Goal: Ask a question

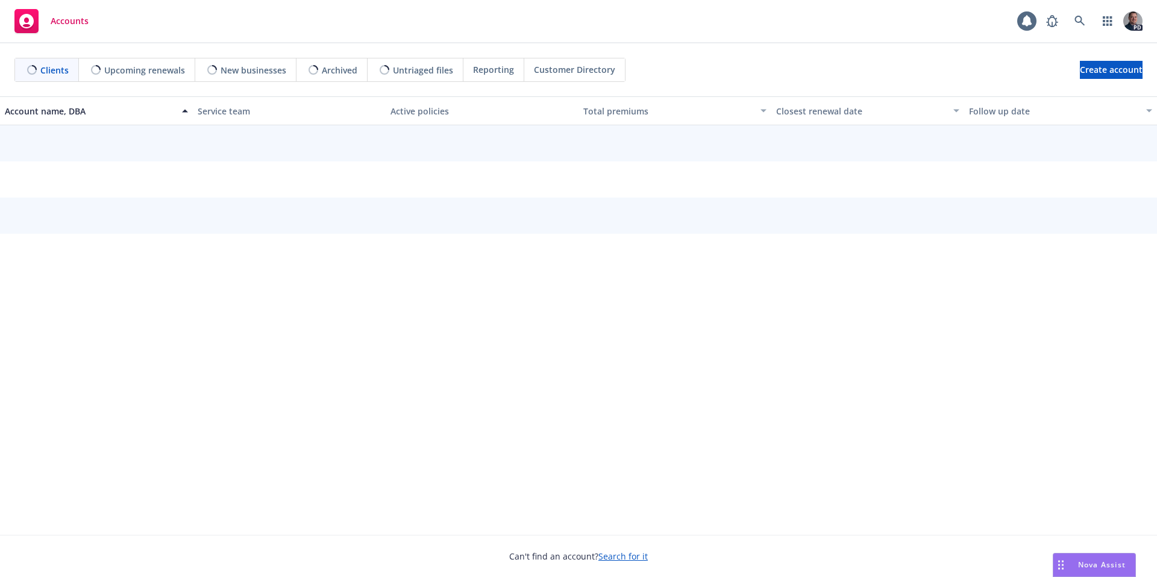
drag, startPoint x: 1100, startPoint y: 559, endPoint x: 1085, endPoint y: 462, distance: 97.6
click at [1100, 558] on div "Nova Assist" at bounding box center [1094, 565] width 82 height 23
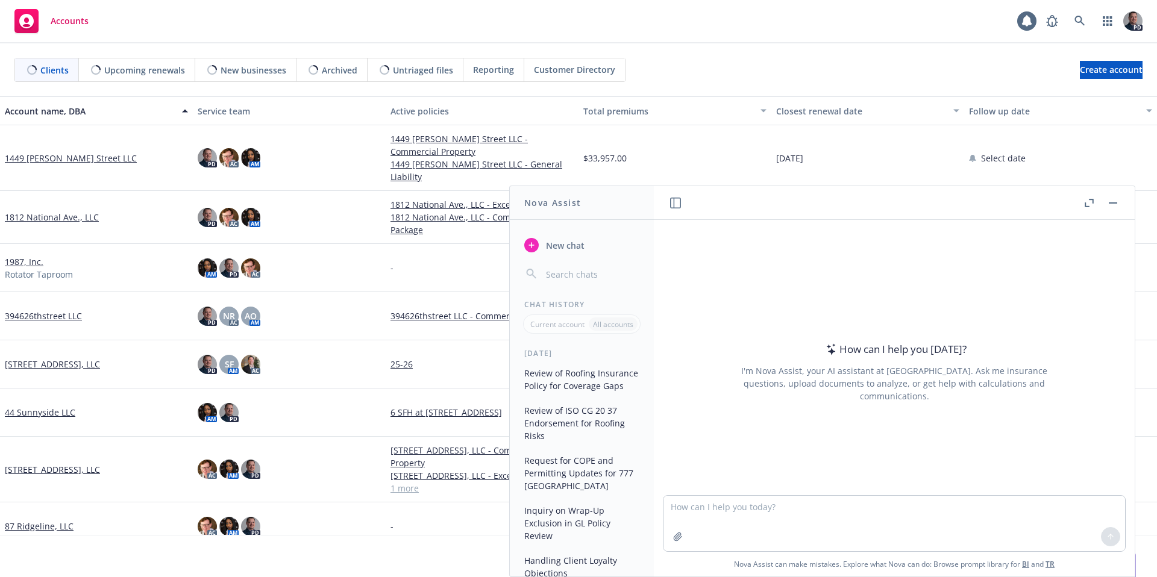
click at [540, 251] on button "New chat" at bounding box center [581, 245] width 125 height 22
click at [706, 515] on textarea at bounding box center [894, 523] width 462 height 57
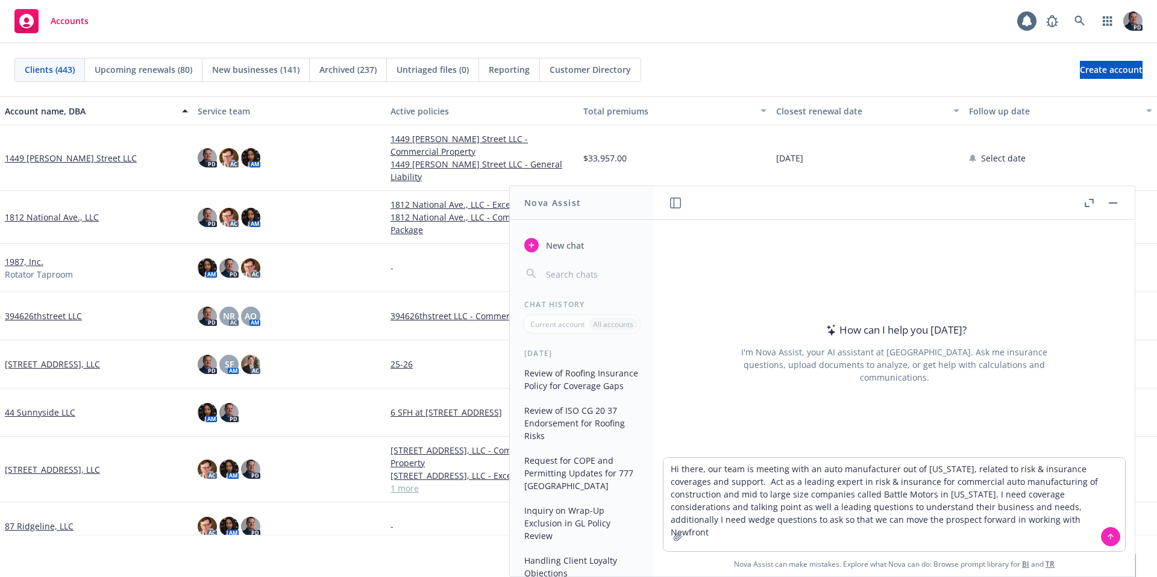
type textarea "Hi there, our team is meeting with an auto manufacturer out of [US_STATE], rela…"
click at [1106, 539] on icon at bounding box center [1110, 537] width 8 height 8
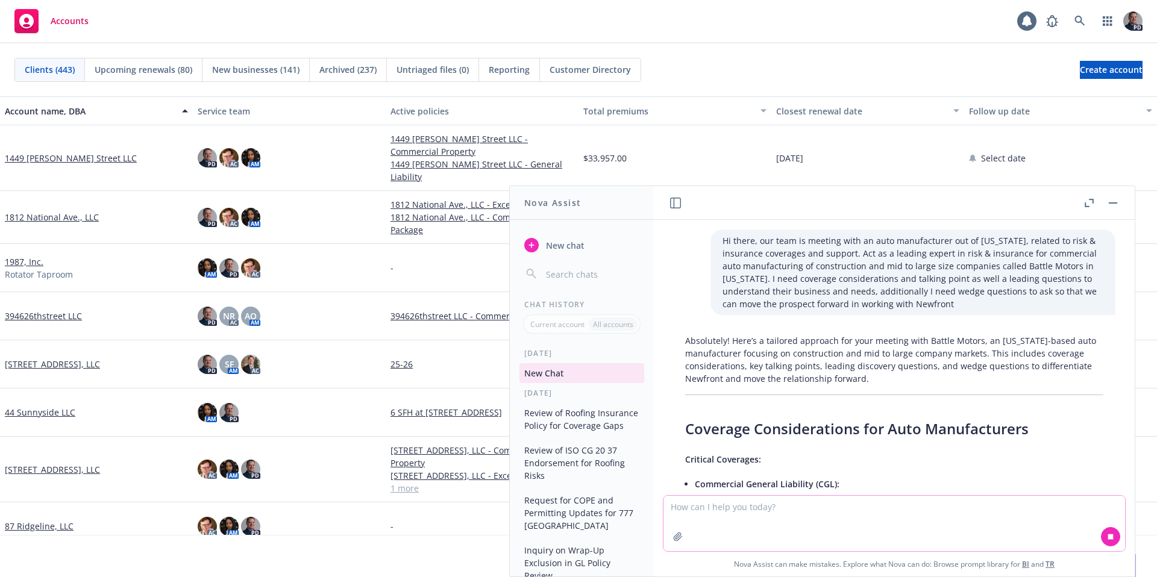
click at [1094, 202] on button "button" at bounding box center [1089, 203] width 14 height 14
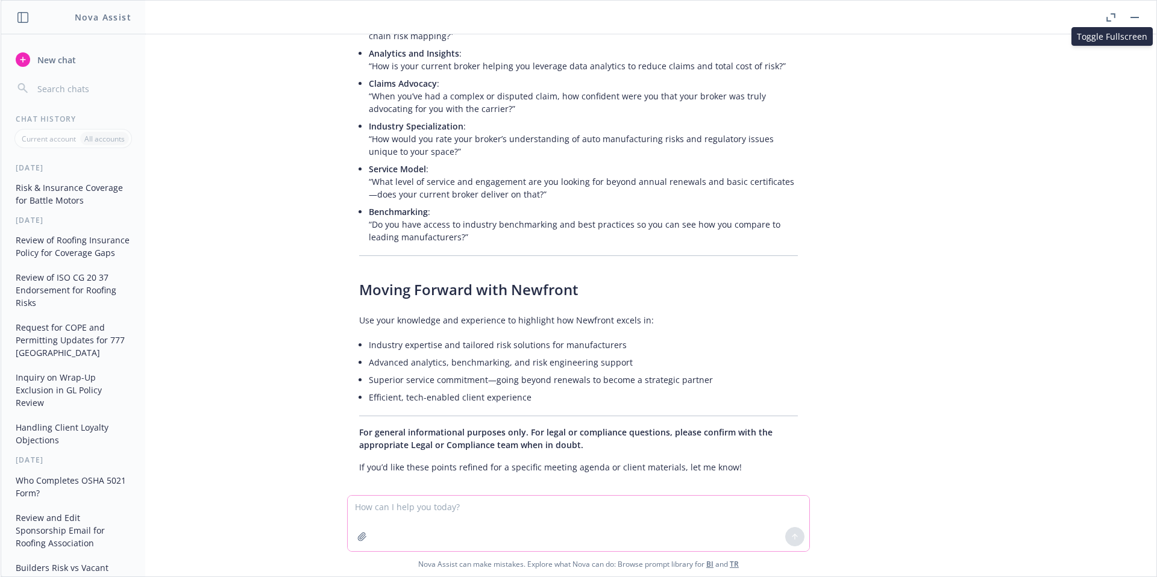
scroll to position [1449, 0]
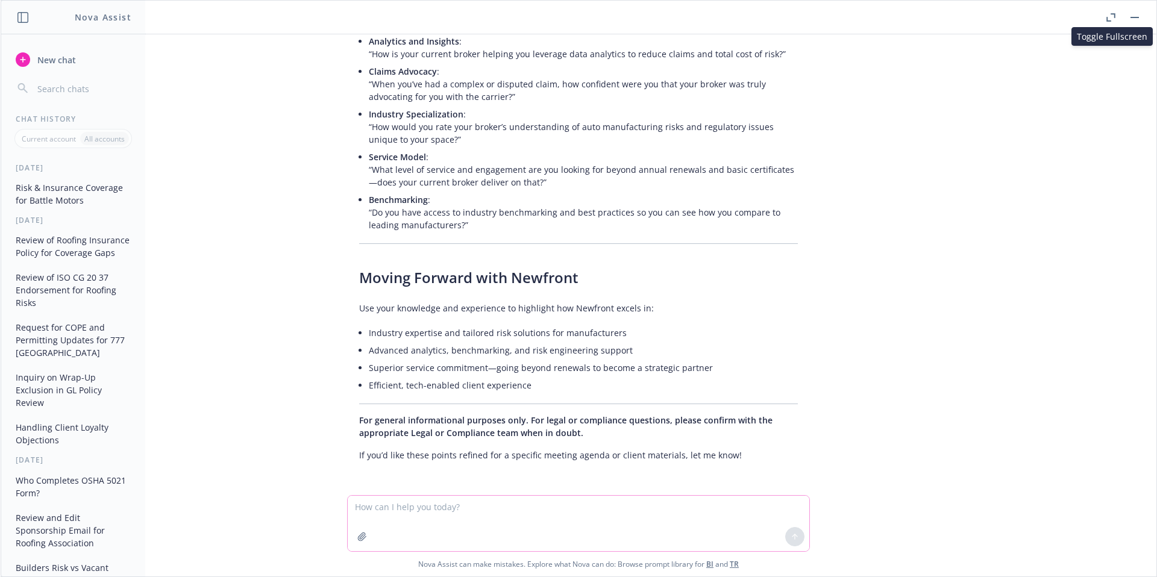
click at [515, 512] on textarea at bounding box center [579, 523] width 462 height 55
type textarea "Great now help me pull questions towards the companies general counsel"
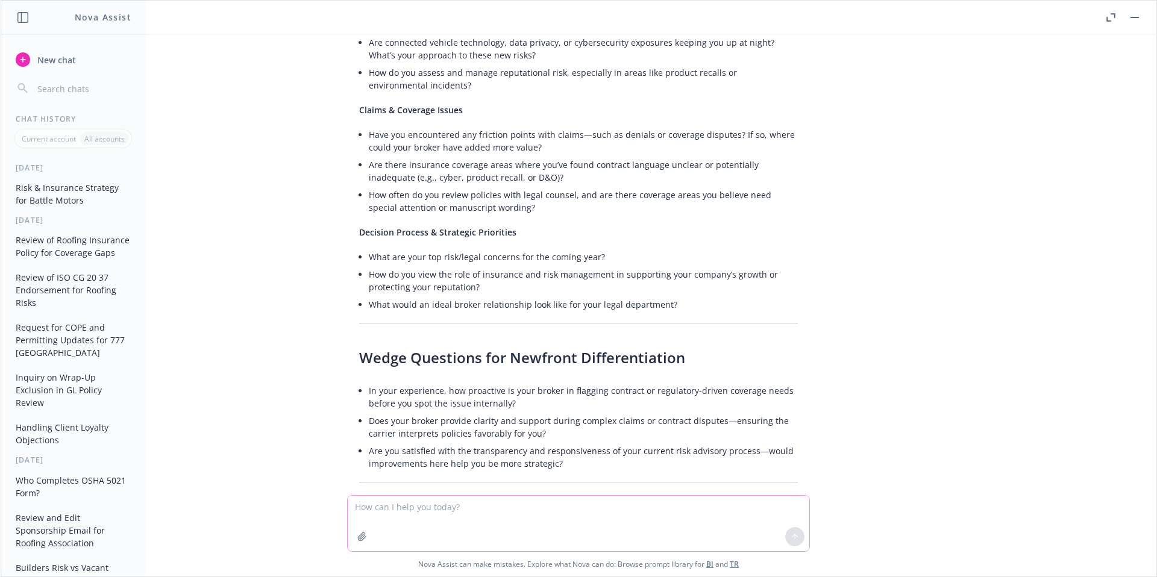
scroll to position [2500, 0]
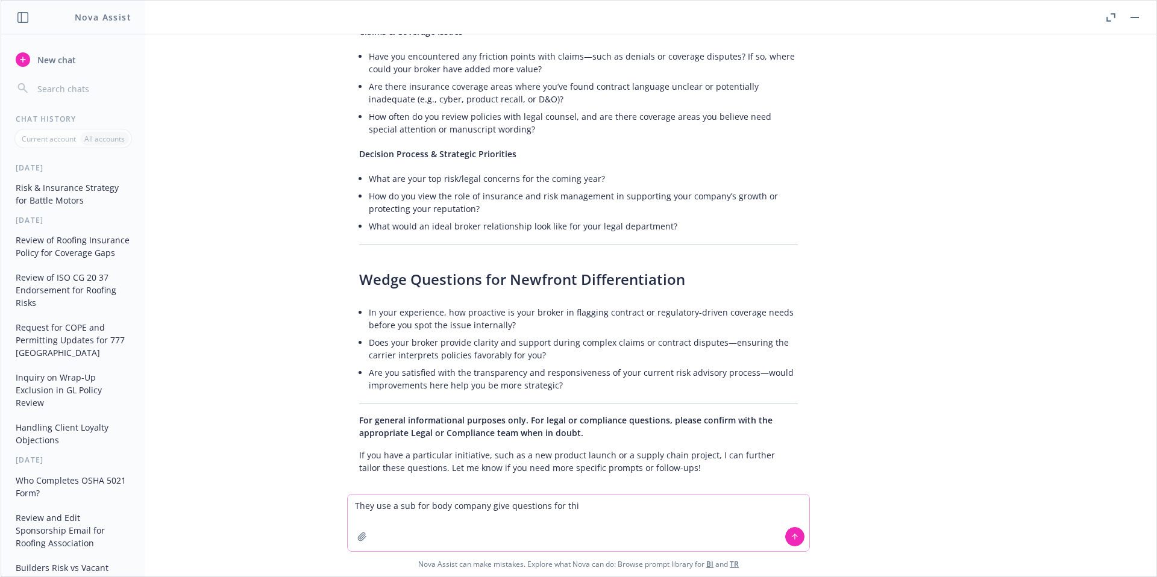
type textarea "They use a sub for body company give questions for this"
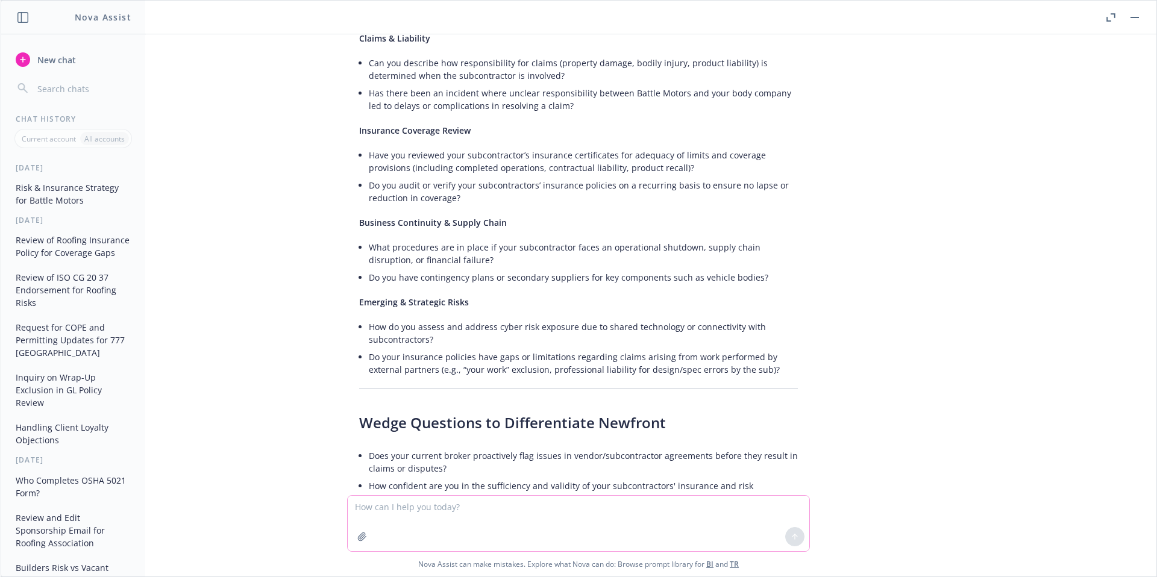
scroll to position [3345, 0]
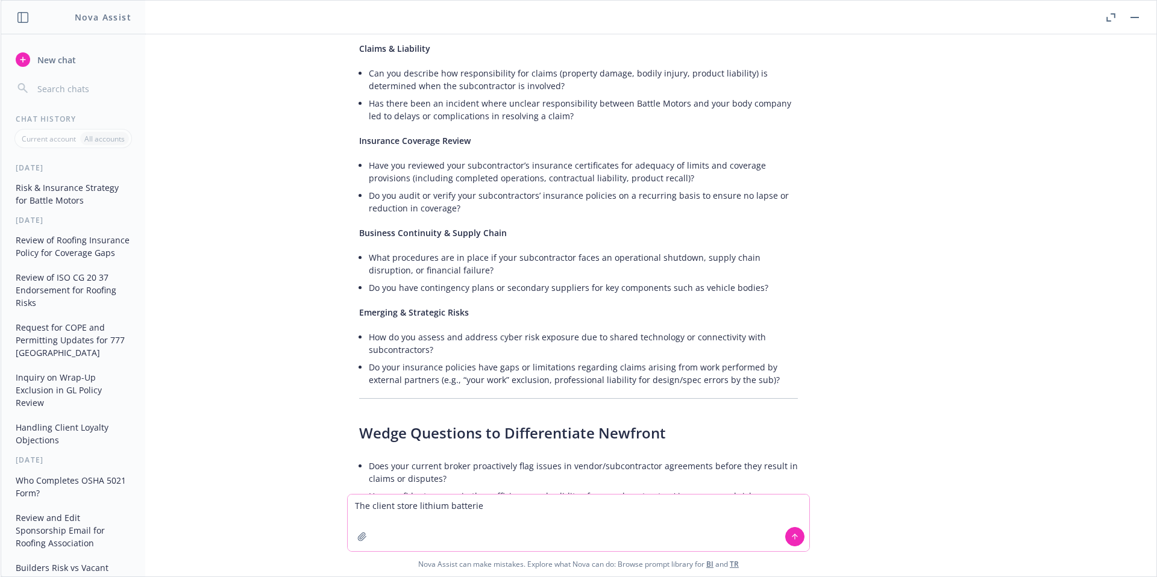
type textarea "The client store lithium batteries"
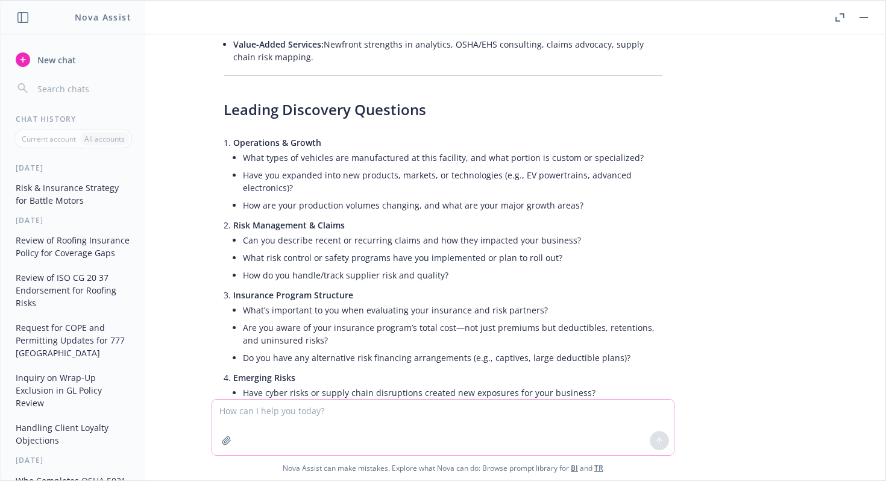
scroll to position [906, 0]
